Goal: Information Seeking & Learning: Learn about a topic

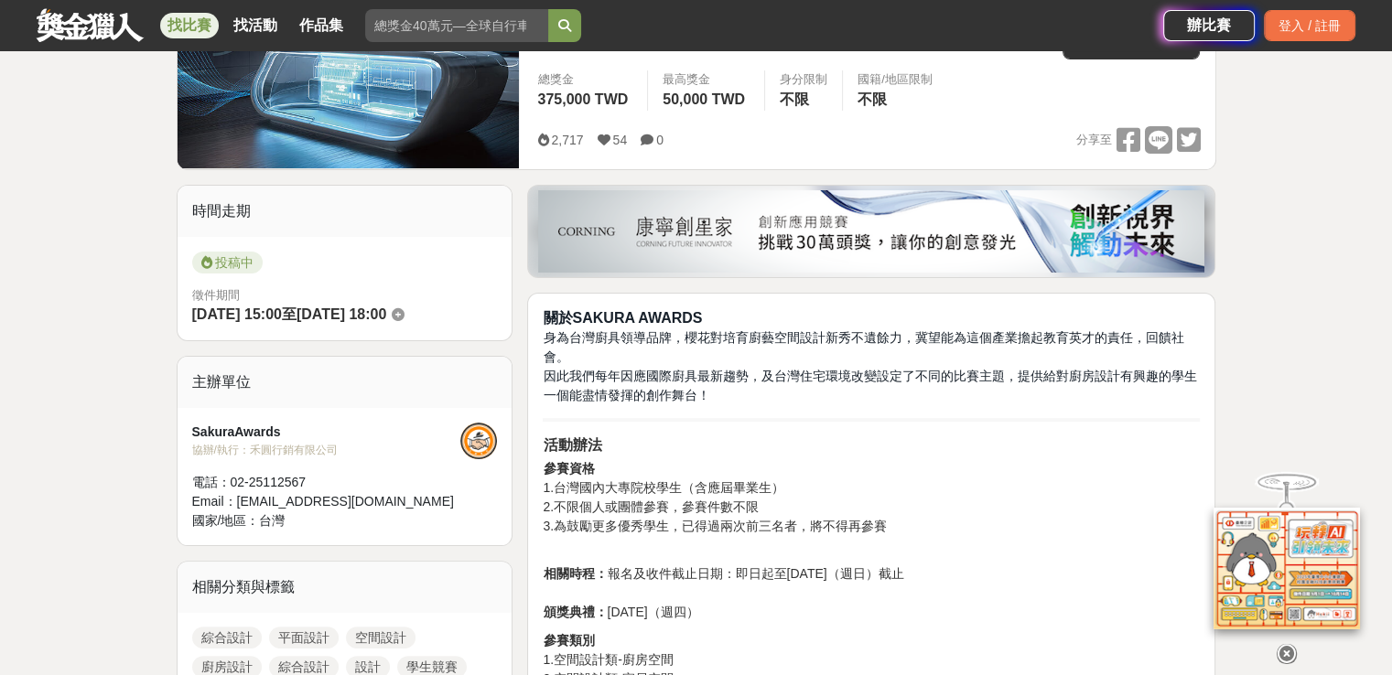
scroll to position [458, 0]
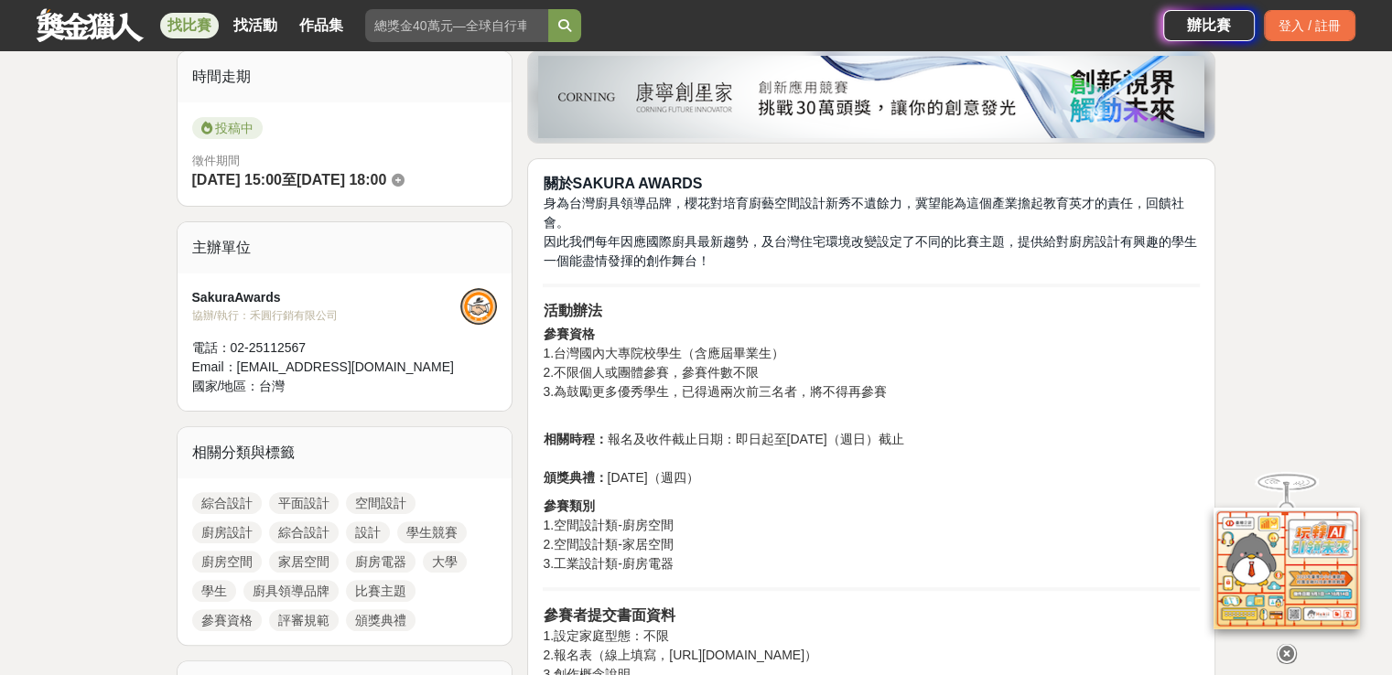
click at [707, 358] on p "參賽資格 1.台灣國內大專院校學生（含應屆畢業生） 2.不限個人或團體參賽，參賽件數不限 3.為鼓勵更多優秀學生，已得過兩次前三名者，將不得再參賽" at bounding box center [871, 373] width 657 height 96
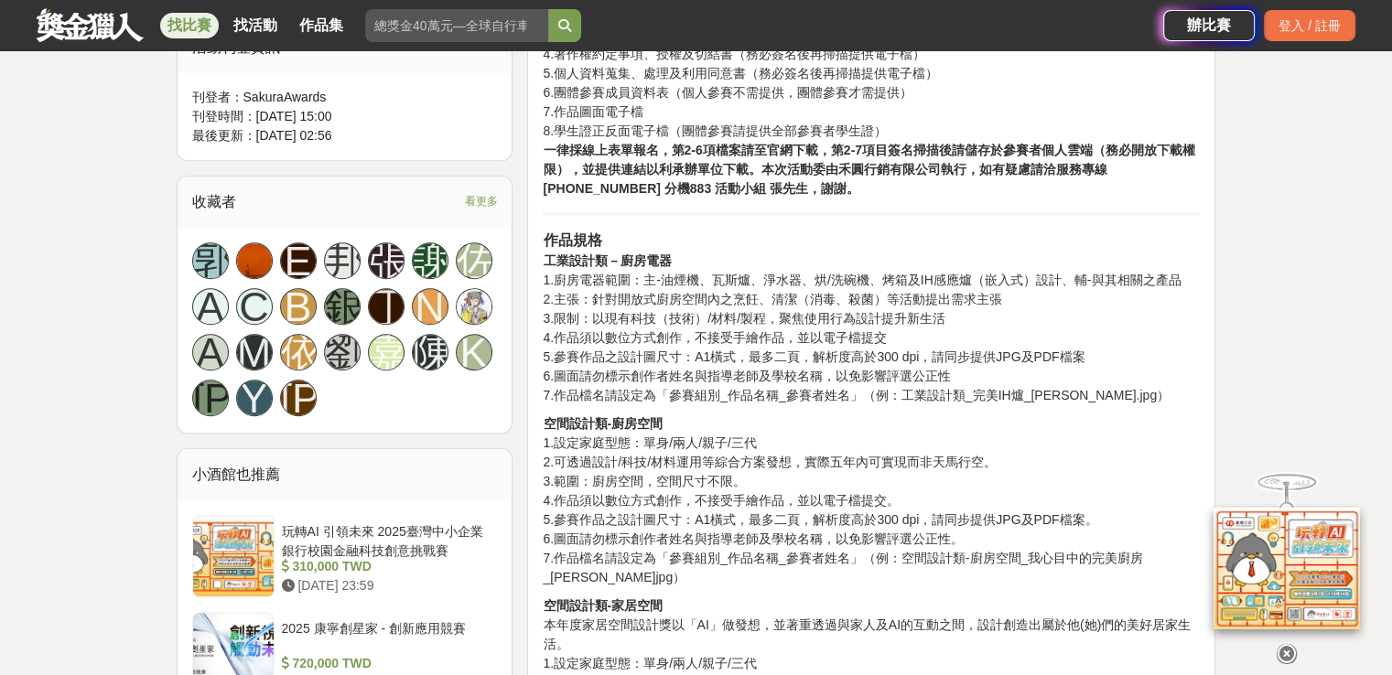
scroll to position [1098, 0]
drag, startPoint x: 764, startPoint y: 275, endPoint x: 803, endPoint y: 275, distance: 38.5
click at [803, 275] on p "作品規格 工業設計類－廚房電器 1.廚房電器範圍：主-油煙機、瓦斯爐、淨水器、烘/洗碗機、烤箱及IH感應爐（嵌入式）設計、輔-與其相關之產品 2.主張：針對開…" at bounding box center [871, 317] width 657 height 176
click at [856, 345] on p "作品規格 工業設計類－廚房電器 1.廚房電器範圍：主-油煙機、瓦斯爐、淨水器、烘/洗碗機、烤箱及IH感應爐（嵌入式）設計、輔-與其相關之產品 2.主張：針對開…" at bounding box center [871, 317] width 657 height 176
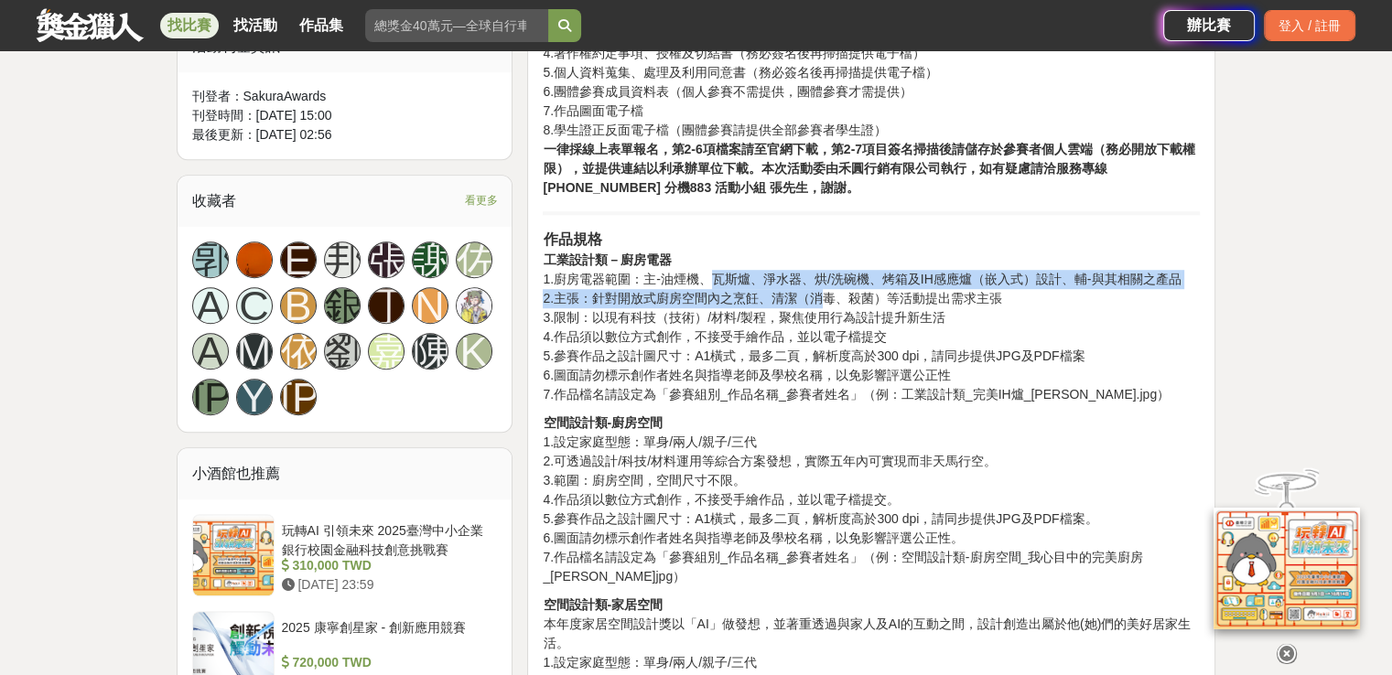
drag, startPoint x: 711, startPoint y: 283, endPoint x: 823, endPoint y: 292, distance: 112.0
click at [823, 292] on p "作品規格 工業設計類－廚房電器 1.廚房電器範圍：主-油煙機、瓦斯爐、淨水器、烘/洗碗機、烤箱及IH感應爐（嵌入式）設計、輔-與其相關之產品 2.主張：針對開…" at bounding box center [871, 317] width 657 height 176
click at [821, 294] on p "作品規格 工業設計類－廚房電器 1.廚房電器範圍：主-油煙機、瓦斯爐、淨水器、烘/洗碗機、烤箱及IH感應爐（嵌入式）設計、輔-與其相關之產品 2.主張：針對開…" at bounding box center [871, 317] width 657 height 176
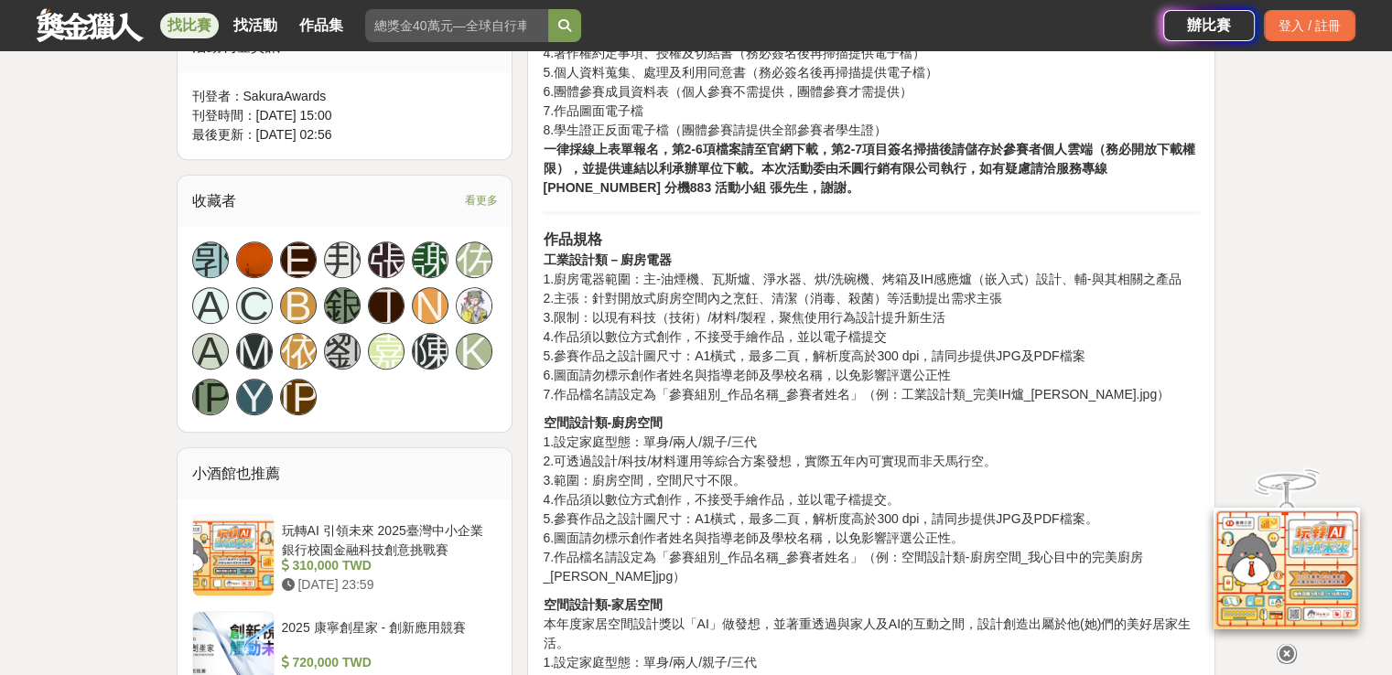
click at [792, 325] on p "作品規格 工業設計類－廚房電器 1.廚房電器範圍：主-油煙機、瓦斯爐、淨水器、烘/洗碗機、烤箱及IH感應爐（嵌入式）設計、輔-與其相關之產品 2.主張：針對開…" at bounding box center [871, 317] width 657 height 176
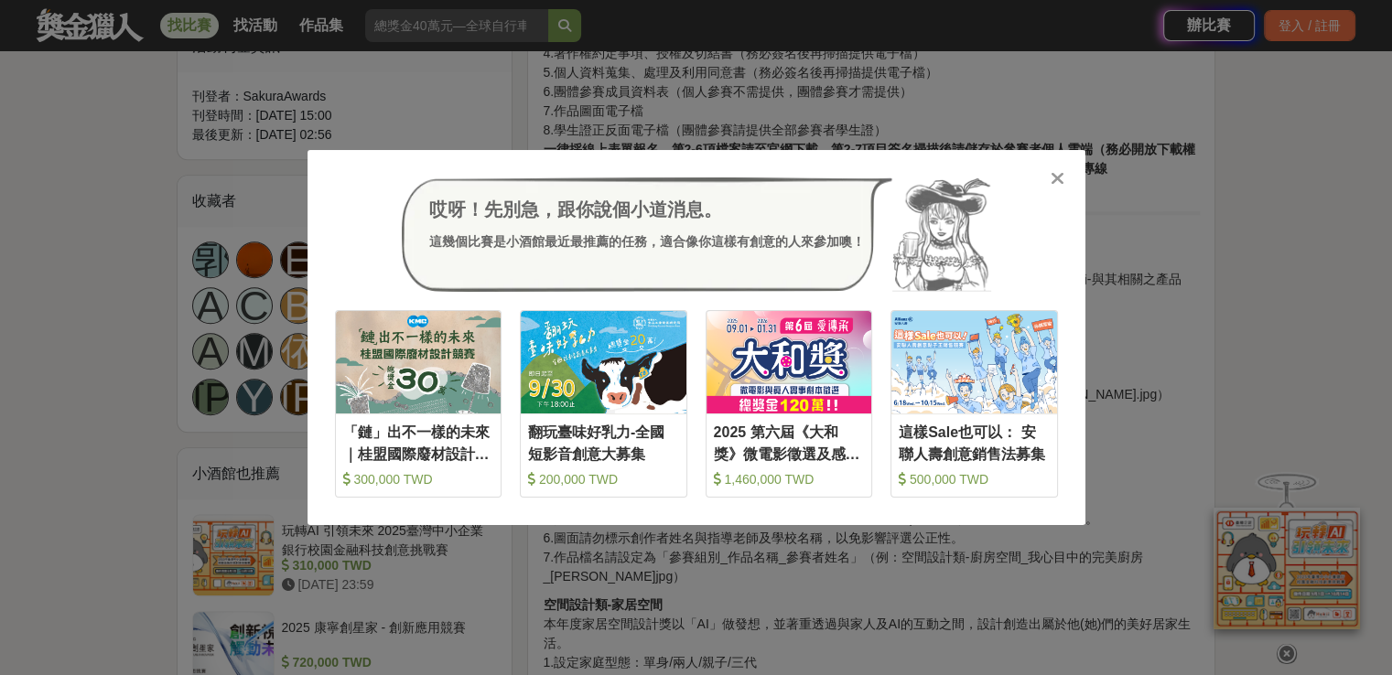
click at [1063, 183] on icon at bounding box center [1058, 178] width 14 height 18
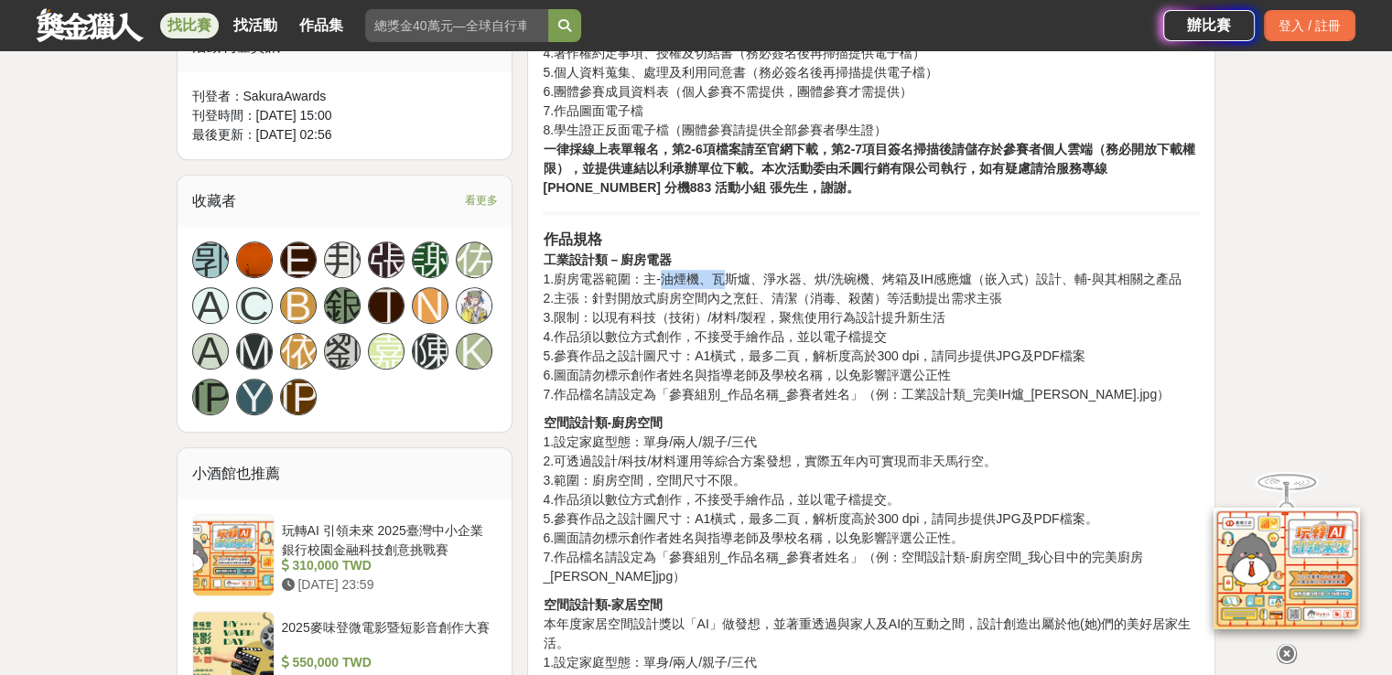
drag, startPoint x: 661, startPoint y: 282, endPoint x: 722, endPoint y: 286, distance: 61.5
click at [722, 286] on p "作品規格 工業設計類－廚房電器 1.廚房電器範圍：主-油煙機、瓦斯爐、淨水器、烘/洗碗機、烤箱及IH感應爐（嵌入式）設計、輔-與其相關之產品 2.主張：針對開…" at bounding box center [871, 317] width 657 height 176
click at [746, 279] on p "作品規格 工業設計類－廚房電器 1.廚房電器範圍：主-油煙機、瓦斯爐、淨水器、烘/洗碗機、烤箱及IH感應爐（嵌入式）設計、輔-與其相關之產品 2.主張：針對開…" at bounding box center [871, 317] width 657 height 176
click at [1291, 644] on icon at bounding box center [1287, 654] width 20 height 20
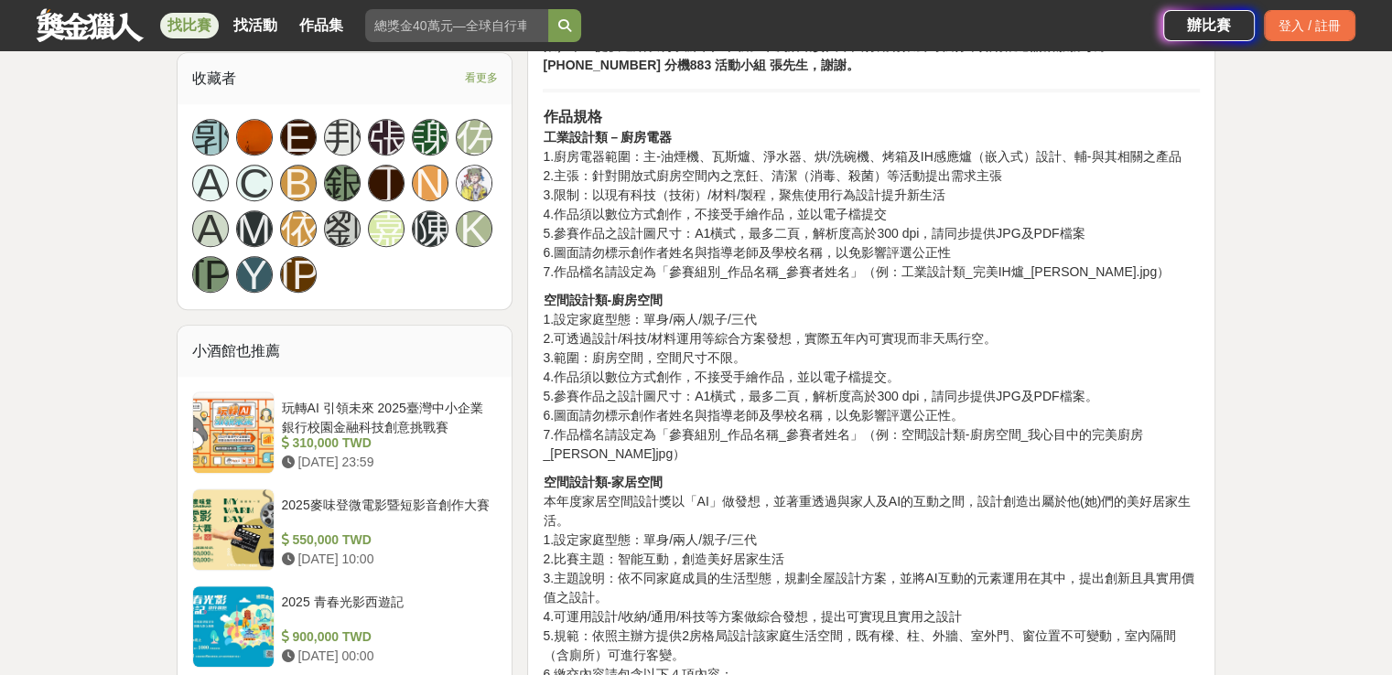
scroll to position [1190, 0]
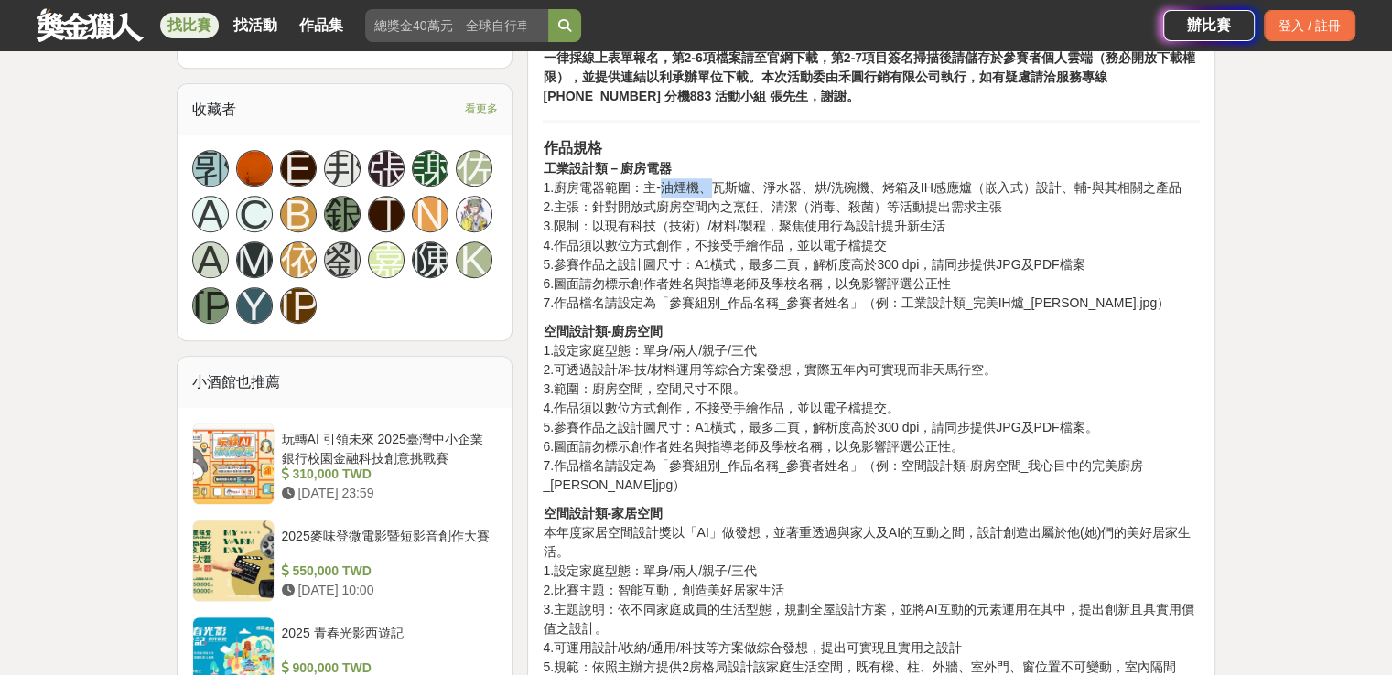
drag, startPoint x: 660, startPoint y: 188, endPoint x: 708, endPoint y: 188, distance: 48.5
click at [708, 188] on p "作品規格 工業設計類－廚房電器 1.廚房電器範圍：主-油煙機、瓦斯爐、淨水器、烘/洗碗機、烤箱及IH感應爐（嵌入式）設計、輔-與其相關之產品 2.主張：針對開…" at bounding box center [871, 225] width 657 height 176
click at [707, 188] on p "作品規格 工業設計類－廚房電器 1.廚房電器範圍：主-油煙機、瓦斯爐、淨水器、烘/洗碗機、烤箱及IH感應爐（嵌入式）設計、輔-與其相關之產品 2.主張：針對開…" at bounding box center [871, 225] width 657 height 176
drag, startPoint x: 695, startPoint y: 187, endPoint x: 670, endPoint y: 189, distance: 24.9
click at [685, 189] on p "作品規格 工業設計類－廚房電器 1.廚房電器範圍：主-油煙機、瓦斯爐、淨水器、烘/洗碗機、烤箱及IH感應爐（嵌入式）設計、輔-與其相關之產品 2.主張：針對開…" at bounding box center [871, 225] width 657 height 176
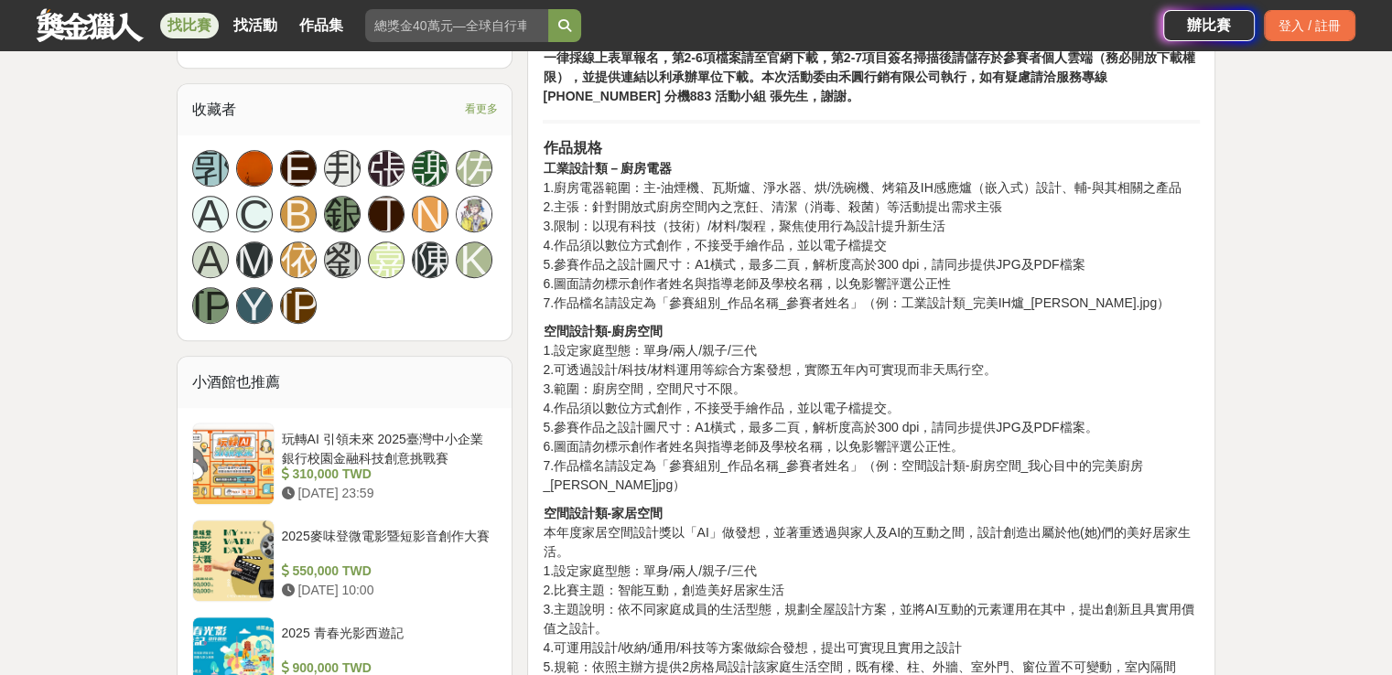
click at [670, 189] on p "作品規格 工業設計類－廚房電器 1.廚房電器範圍：主-油煙機、瓦斯爐、淨水器、烘/洗碗機、烤箱及IH感應爐（嵌入式）設計、輔-與其相關之產品 2.主張：針對開…" at bounding box center [871, 225] width 657 height 176
drag, startPoint x: 718, startPoint y: 189, endPoint x: 780, endPoint y: 191, distance: 61.3
click at [780, 191] on p "作品規格 工業設計類－廚房電器 1.廚房電器範圍：主-油煙機、瓦斯爐、淨水器、烘/洗碗機、烤箱及IH感應爐（嵌入式）設計、輔-與其相關之產品 2.主張：針對開…" at bounding box center [871, 225] width 657 height 176
click at [784, 189] on p "作品規格 工業設計類－廚房電器 1.廚房電器範圍：主-油煙機、瓦斯爐、淨水器、烘/洗碗機、烤箱及IH感應爐（嵌入式）設計、輔-與其相關之產品 2.主張：針對開…" at bounding box center [871, 225] width 657 height 176
drag, startPoint x: 760, startPoint y: 186, endPoint x: 798, endPoint y: 188, distance: 38.5
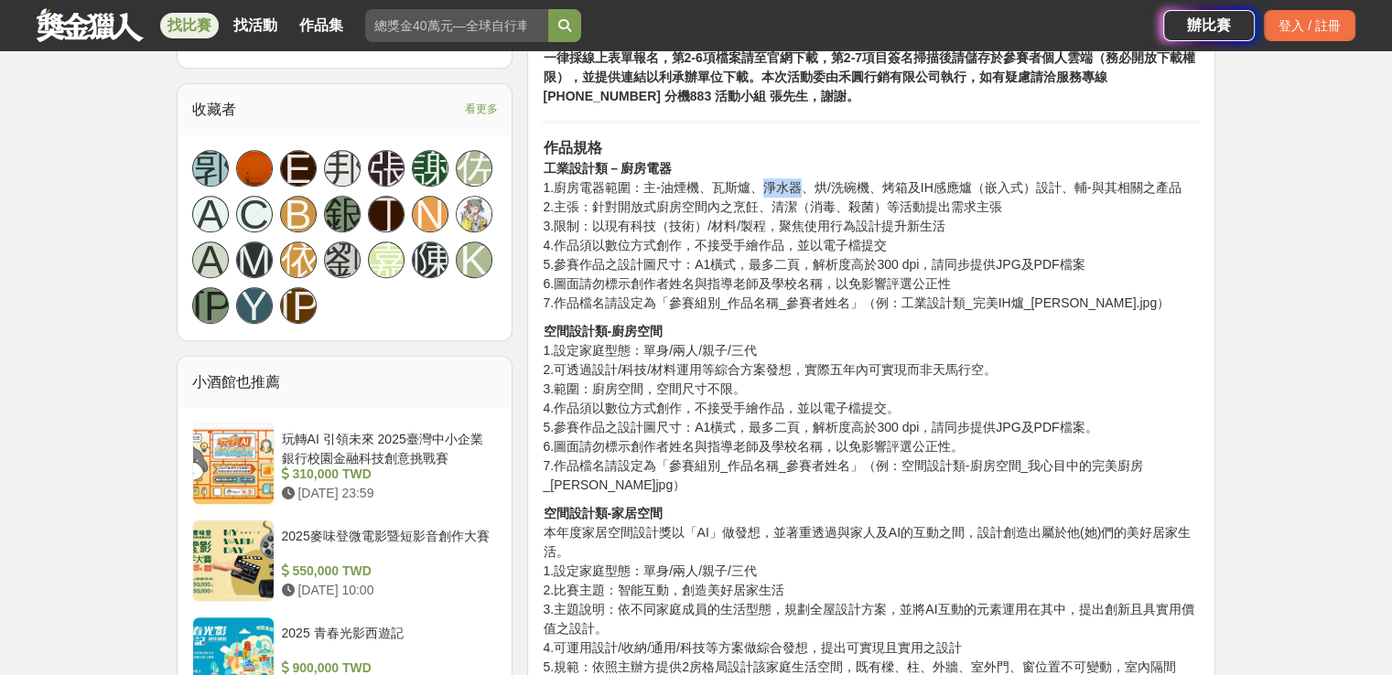
click at [798, 188] on p "作品規格 工業設計類－廚房電器 1.廚房電器範圍：主-油煙機、瓦斯爐、淨水器、烘/洗碗機、烤箱及IH感應爐（嵌入式）設計、輔-與其相關之產品 2.主張：針對開…" at bounding box center [871, 225] width 657 height 176
copy p "淨水器"
